Goal: Navigation & Orientation: Find specific page/section

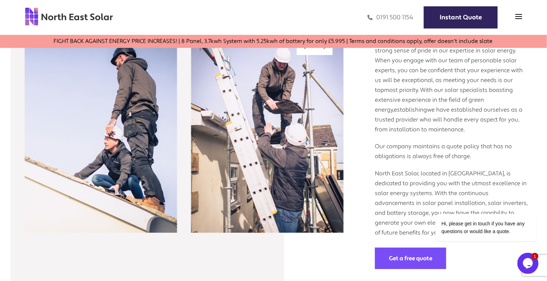
scroll to position [730, 0]
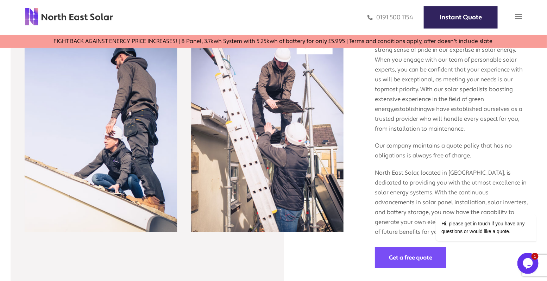
click at [522, 17] on img at bounding box center [518, 16] width 7 height 7
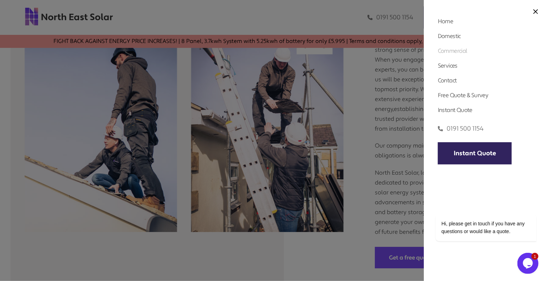
click at [458, 52] on link "Commercial" at bounding box center [453, 50] width 30 height 7
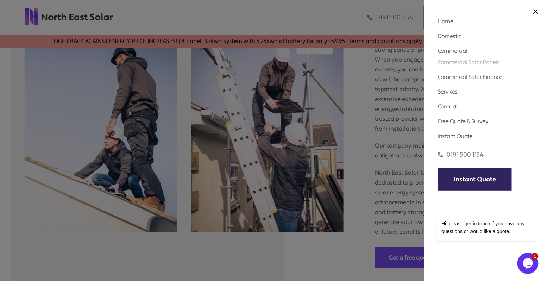
click at [458, 62] on link "Commercial Solar Panels" at bounding box center [469, 61] width 62 height 7
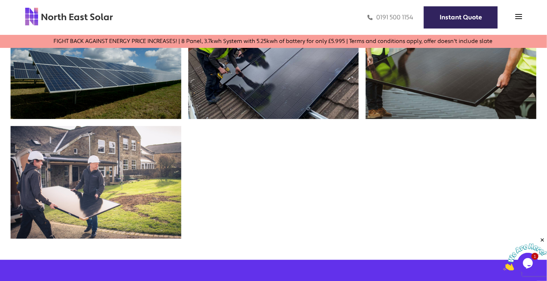
scroll to position [1494, 0]
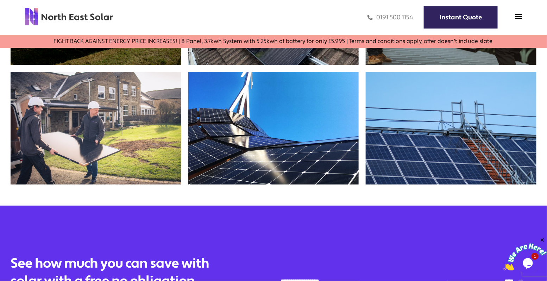
click at [385, 140] on img at bounding box center [451, 128] width 171 height 113
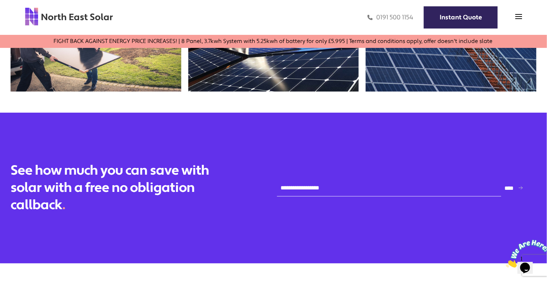
scroll to position [1580, 0]
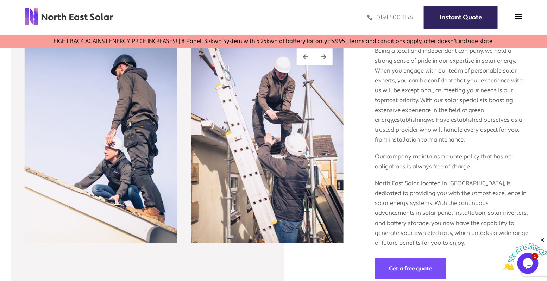
scroll to position [714, 0]
